Goal: Navigation & Orientation: Find specific page/section

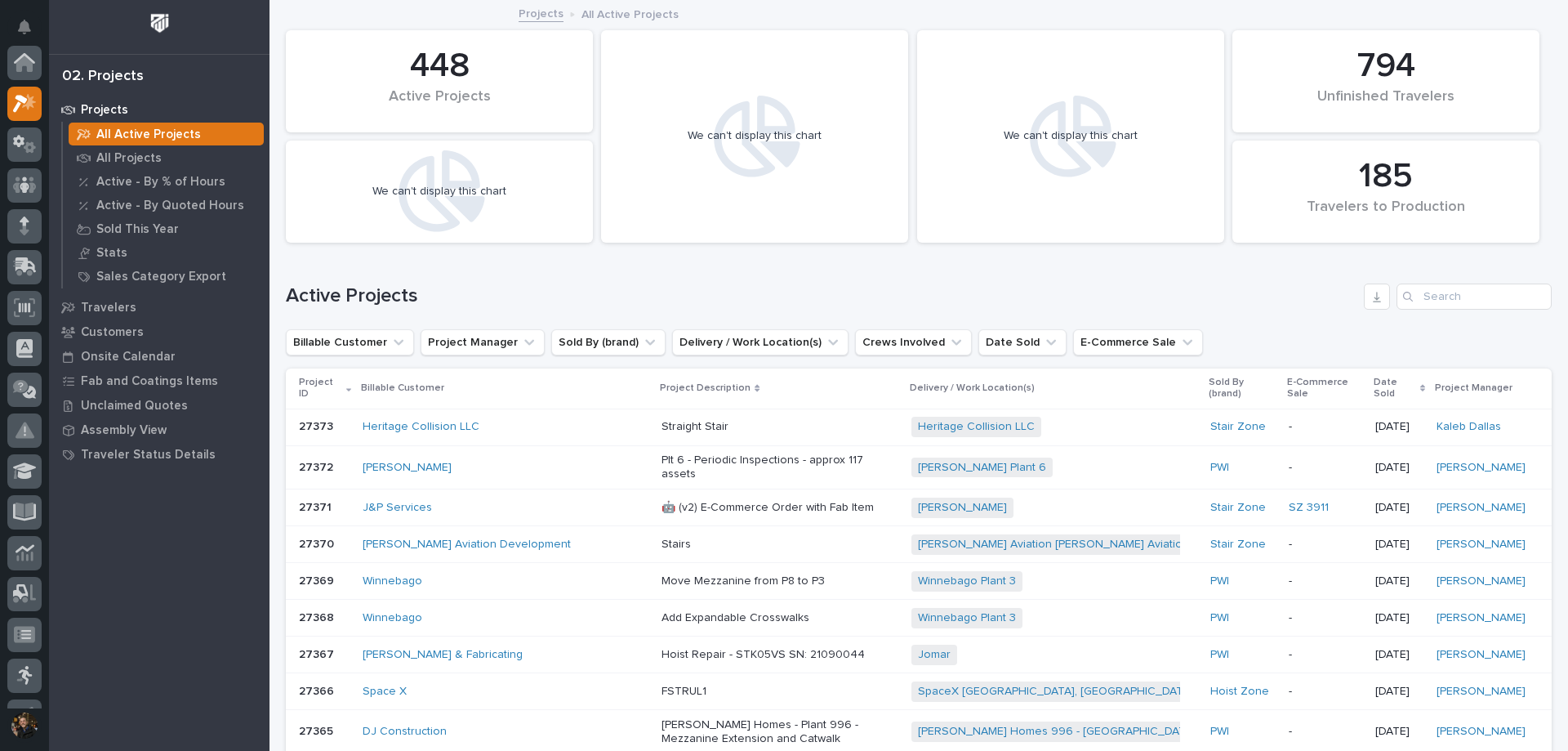
scroll to position [41, 0]
click at [33, 135] on icon at bounding box center [24, 144] width 23 height 19
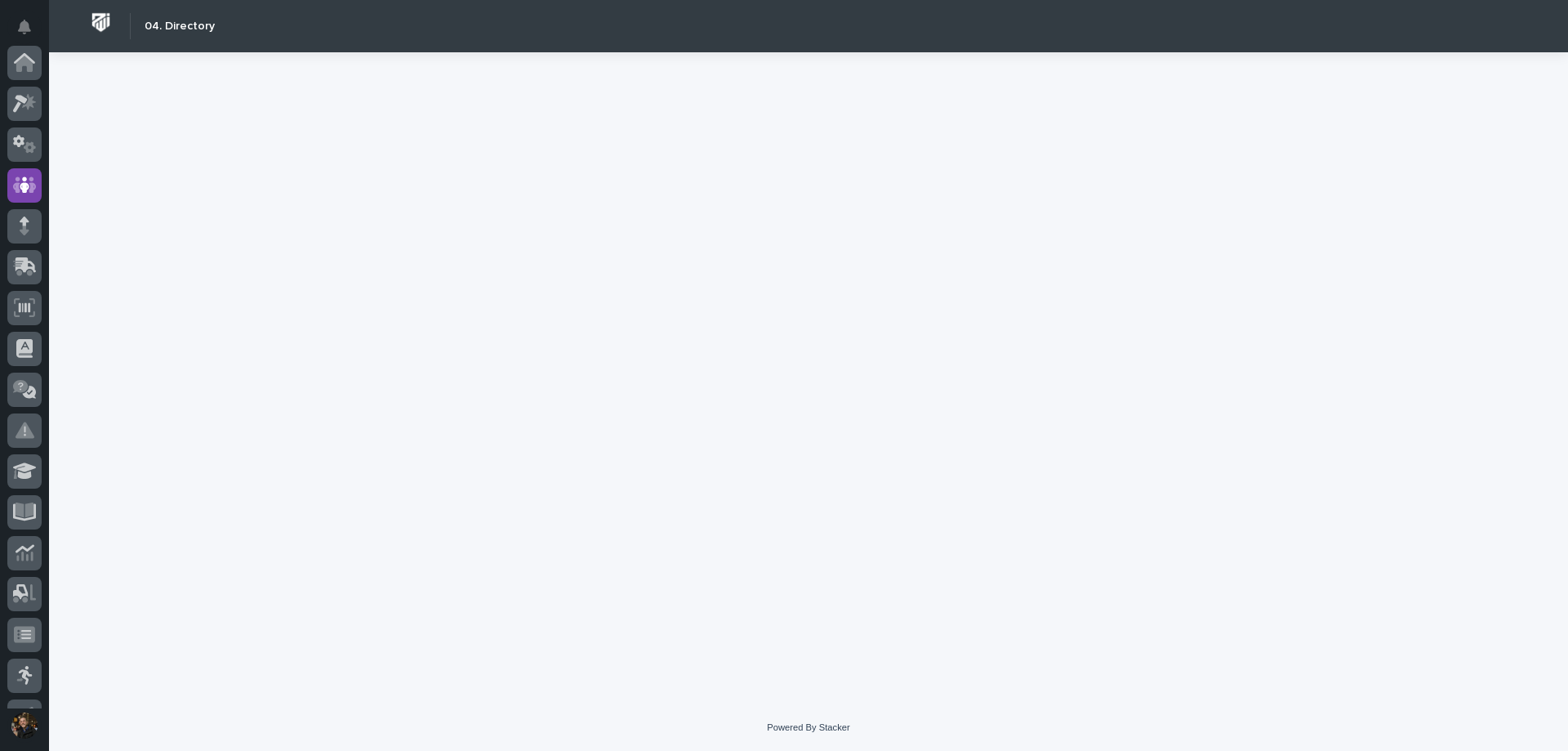
scroll to position [123, 0]
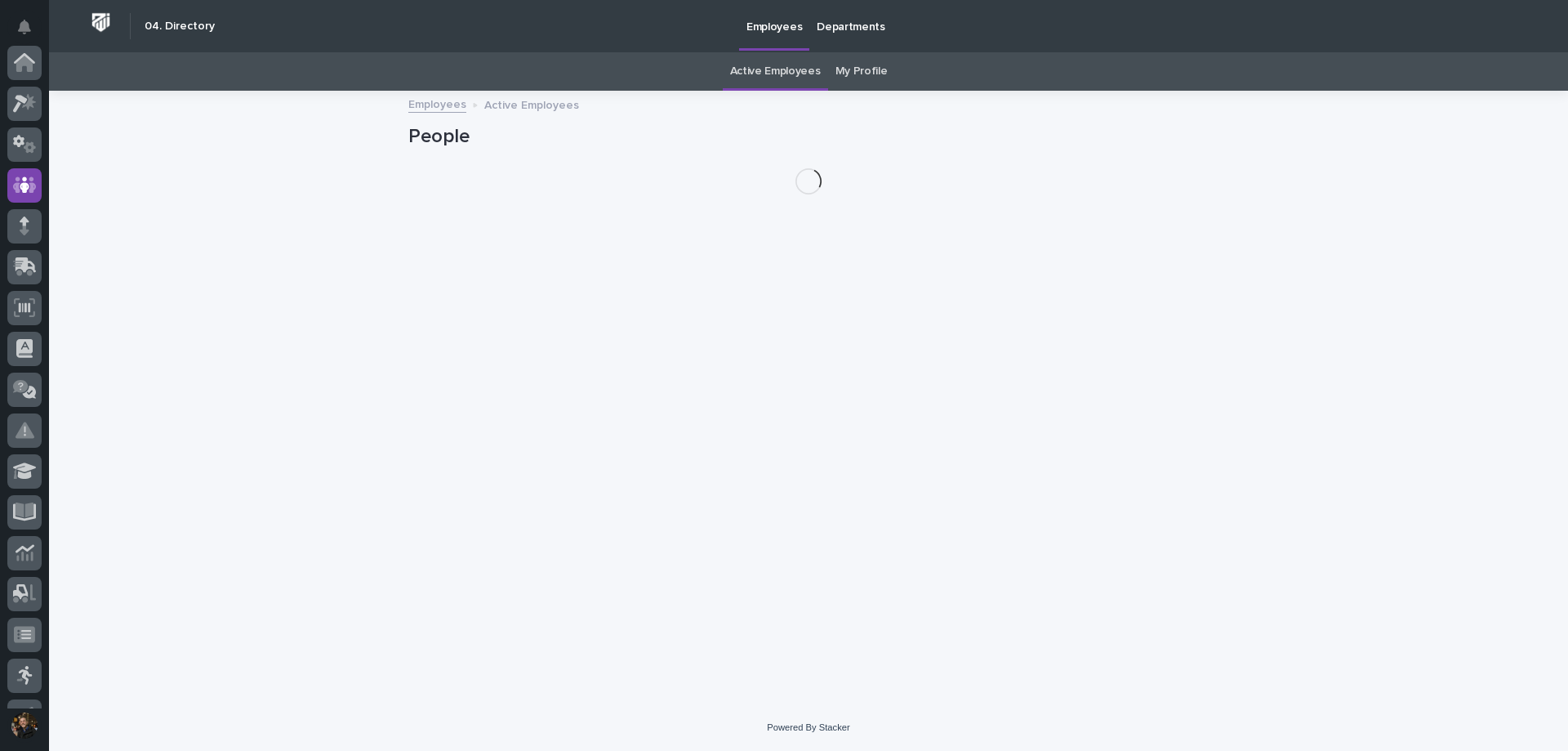
scroll to position [123, 0]
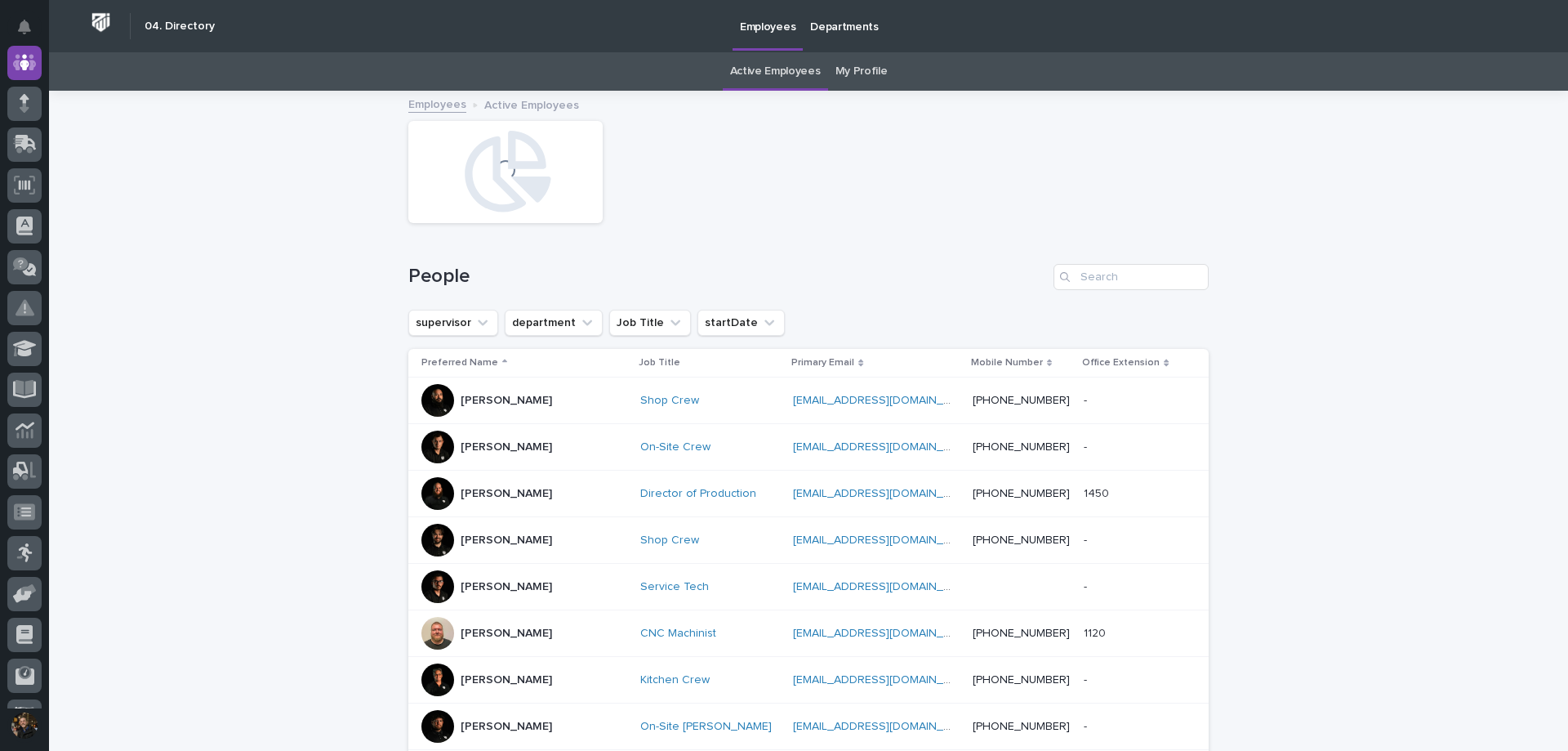
click at [835, 69] on link "My Profile" at bounding box center [862, 71] width 52 height 39
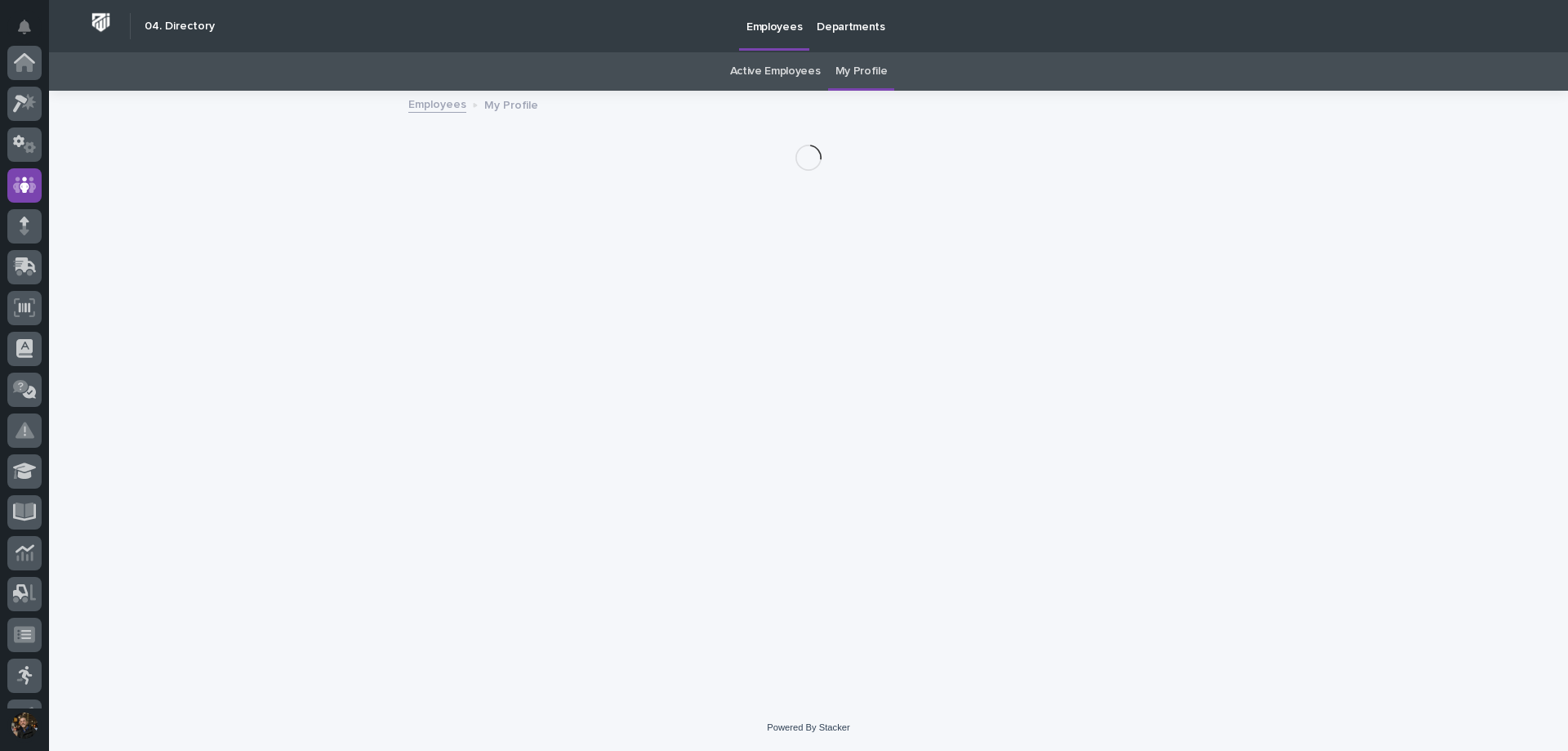
scroll to position [123, 0]
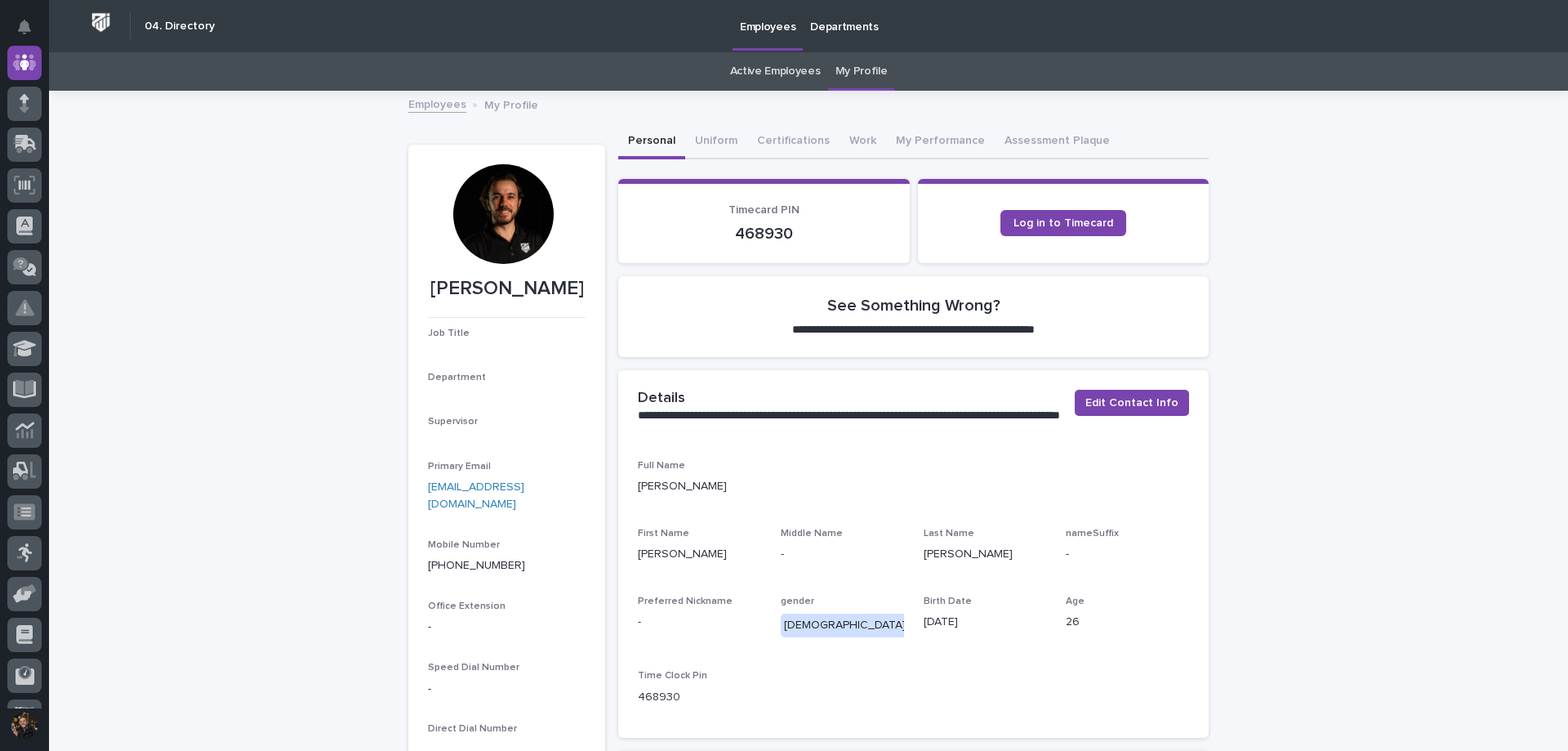
click at [760, 73] on link "Active Employees" at bounding box center [775, 71] width 90 height 39
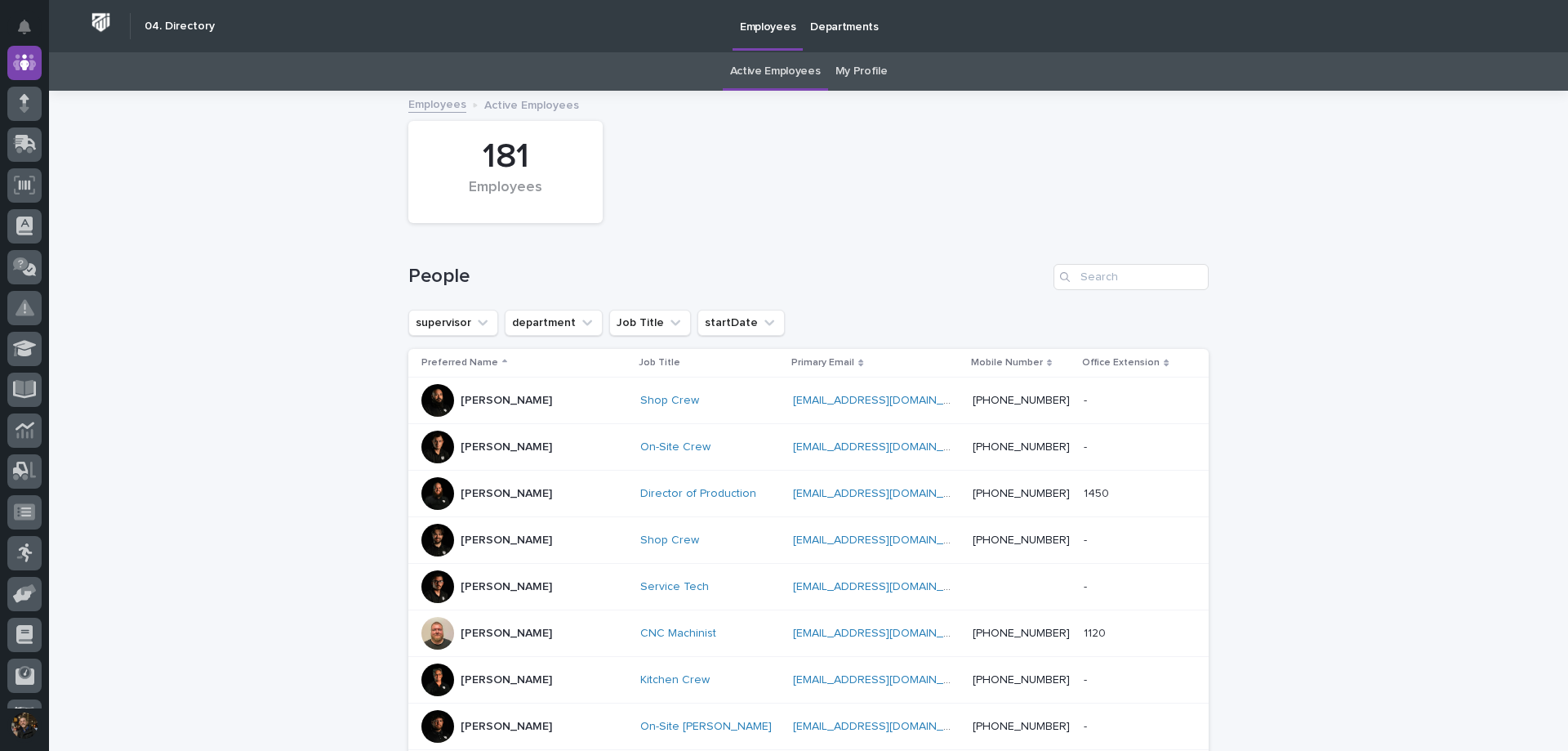
click at [858, 73] on link "My Profile" at bounding box center [862, 71] width 52 height 39
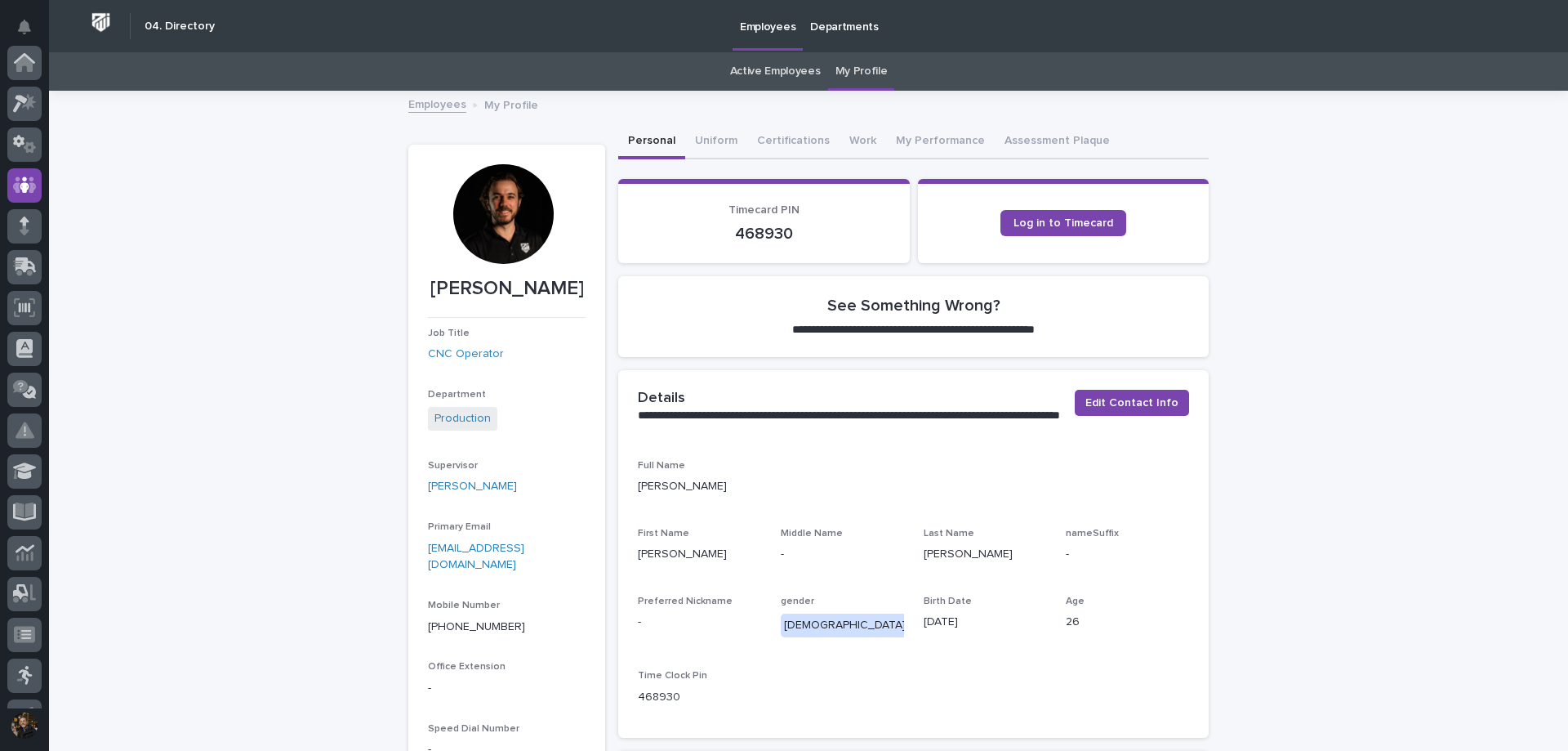
scroll to position [123, 0]
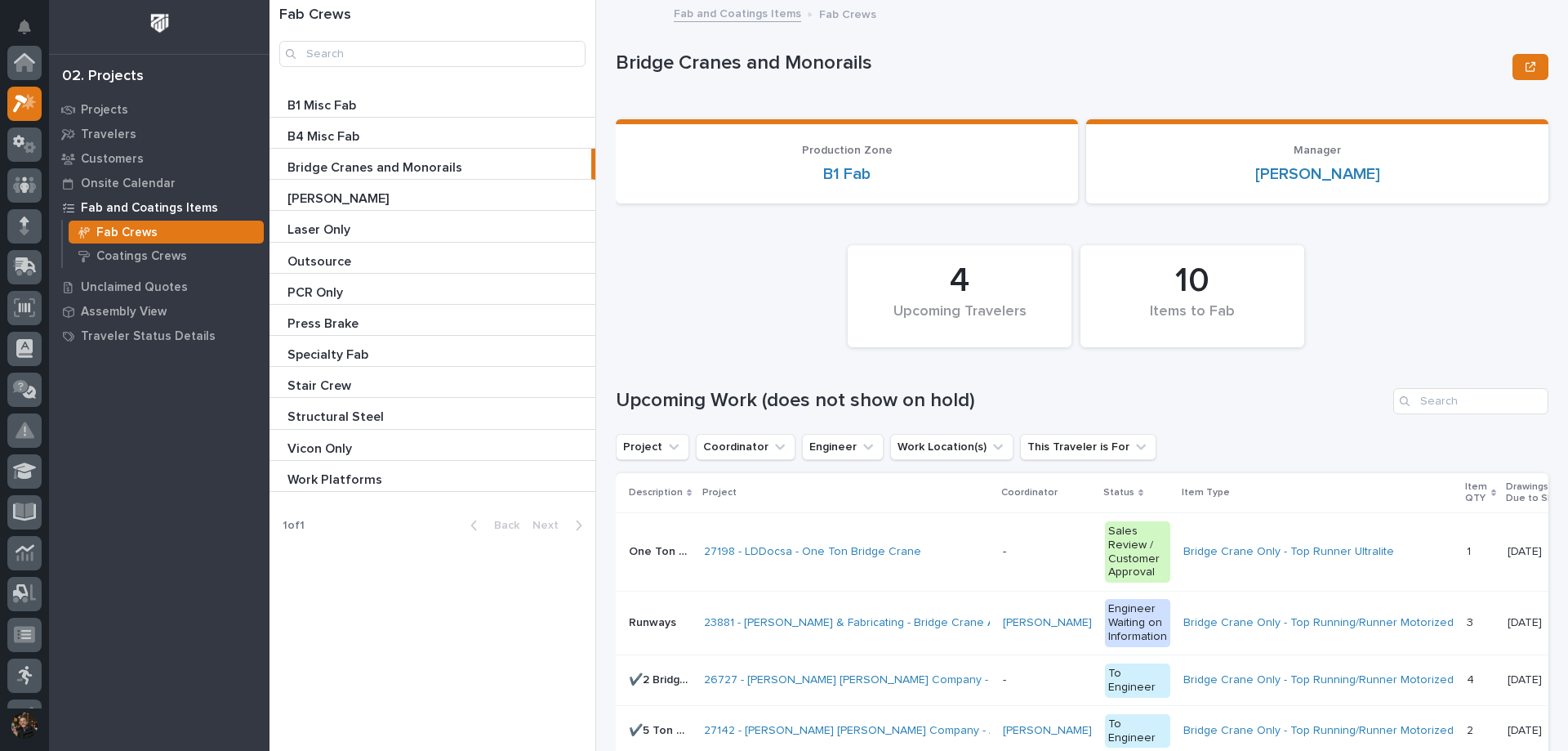
scroll to position [41, 0]
